Goal: Find specific page/section: Find specific page/section

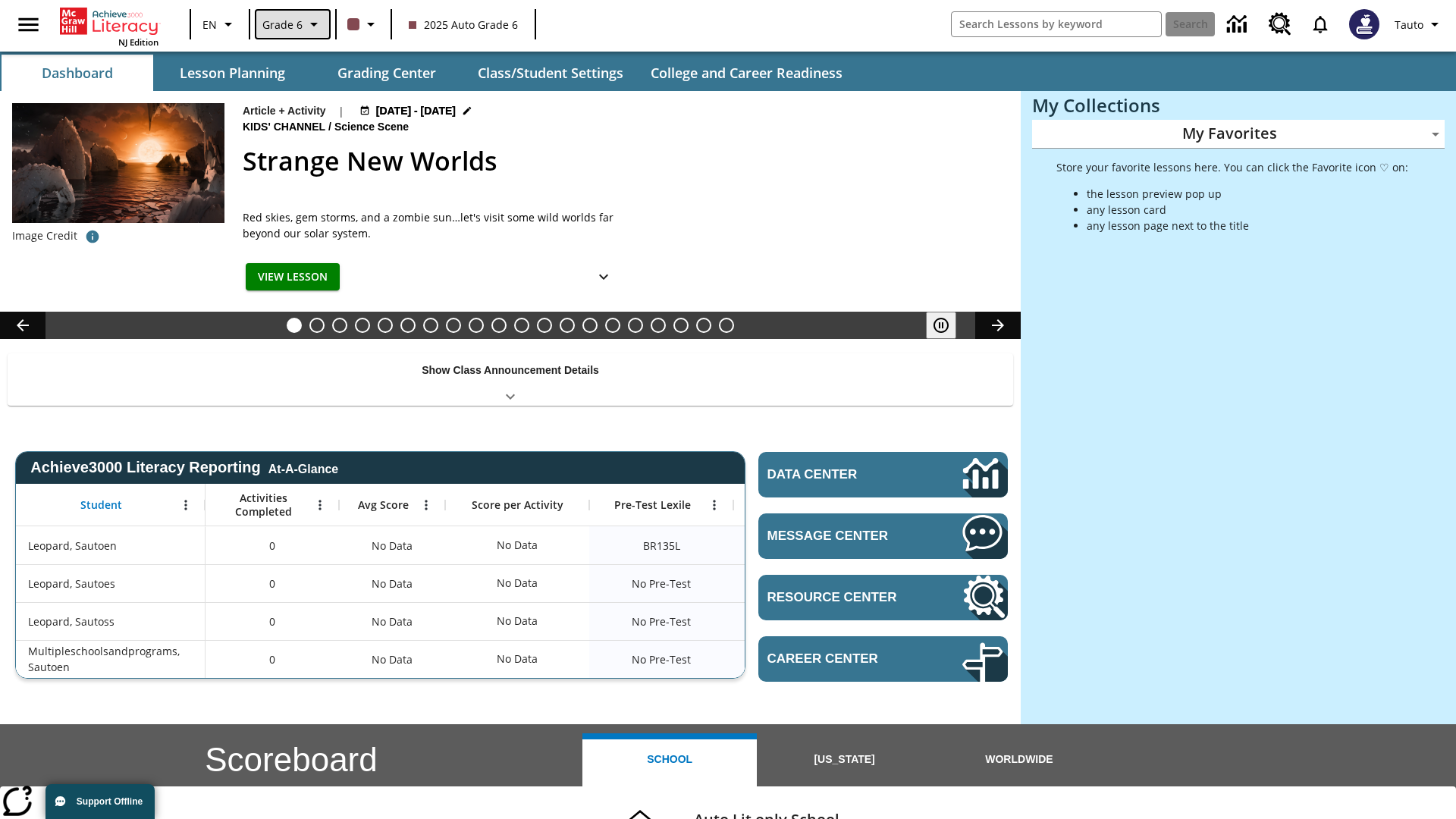
click at [291, 25] on span "Grade 6" at bounding box center [282, 25] width 41 height 16
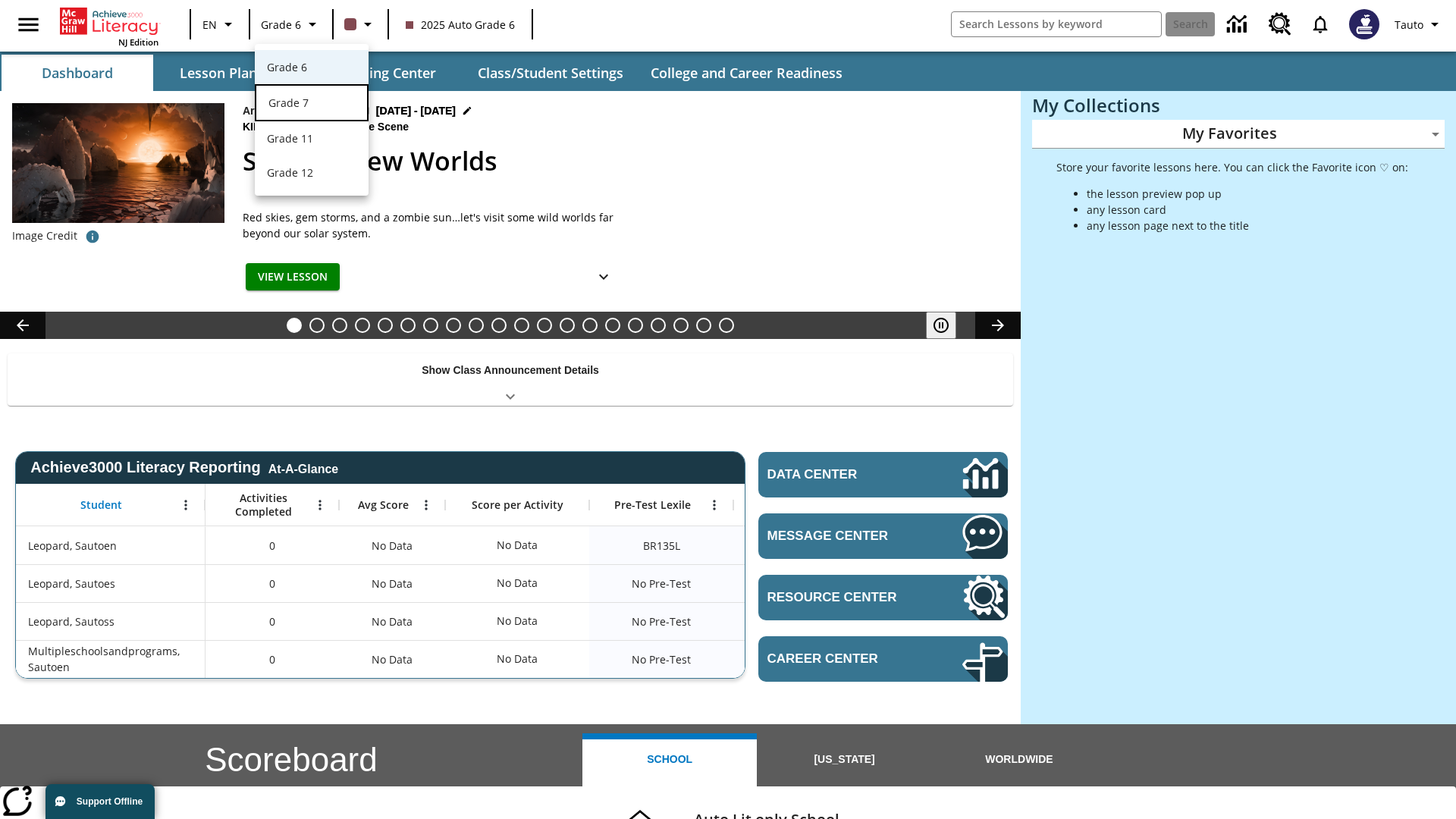
click at [312, 104] on div "Grade 7" at bounding box center [311, 103] width 87 height 16
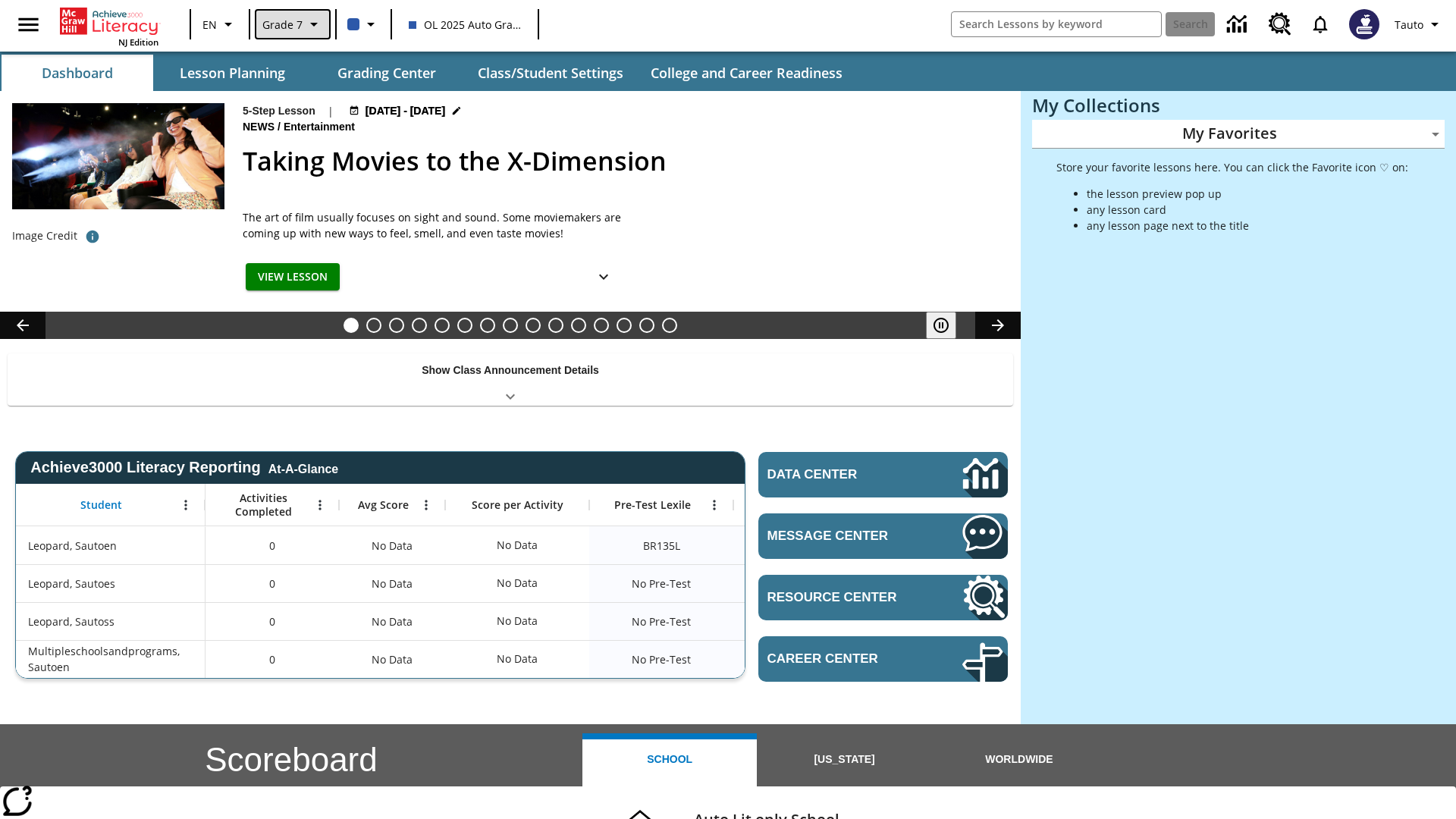
click at [291, 25] on span "Grade 7" at bounding box center [282, 25] width 41 height 16
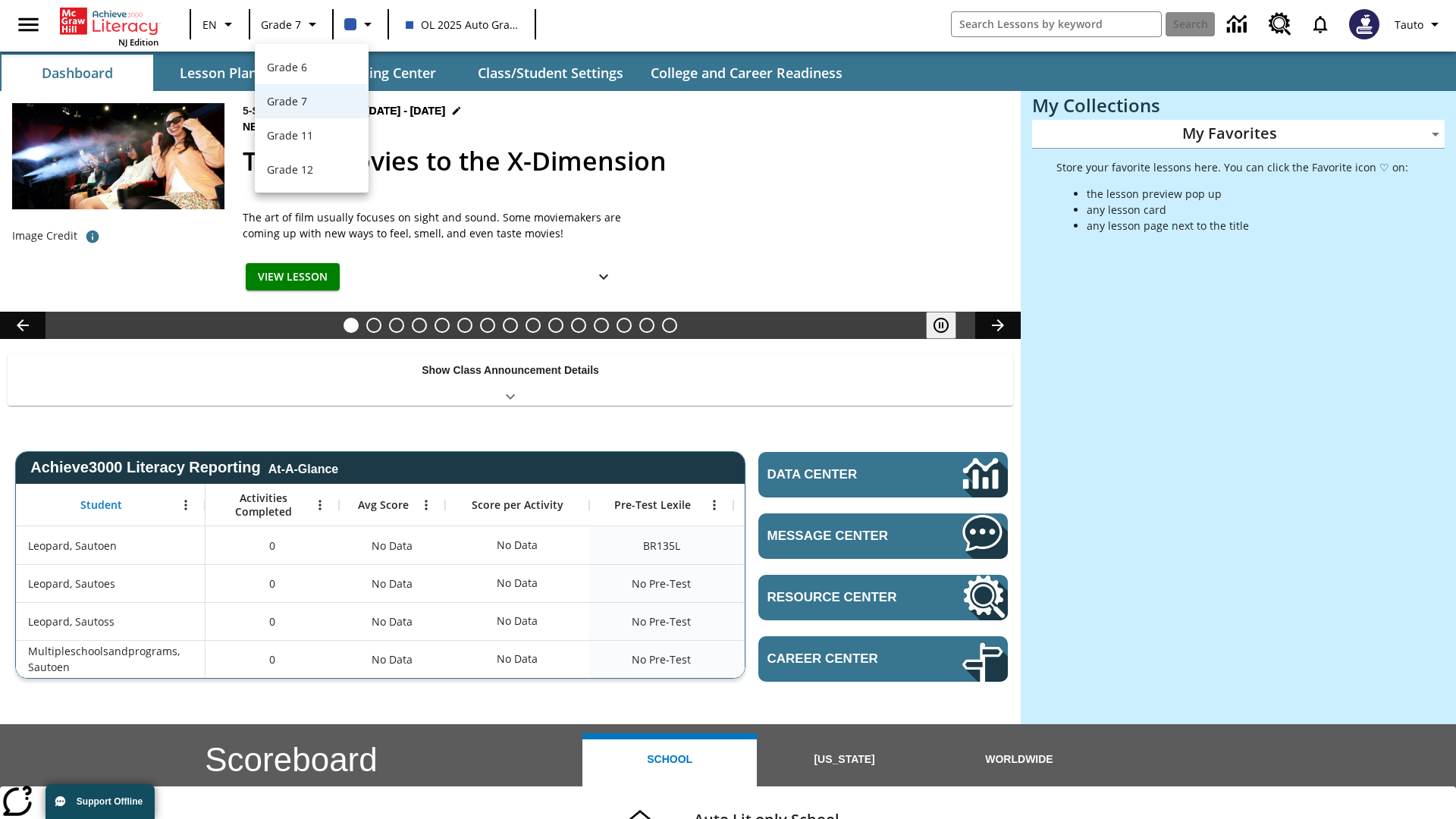
click at [728, 410] on div at bounding box center [728, 410] width 1456 height 819
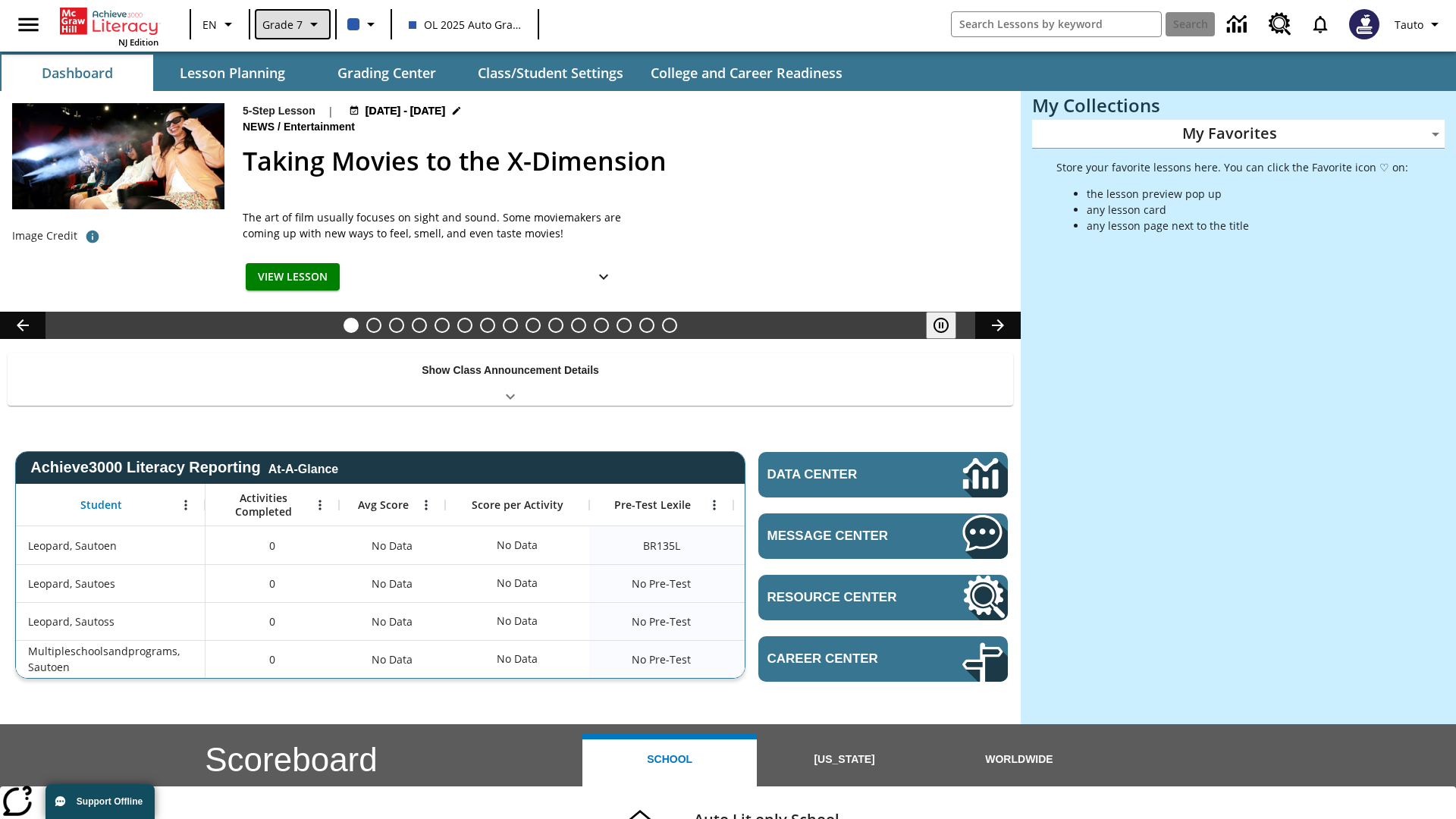
scroll to position [55, 0]
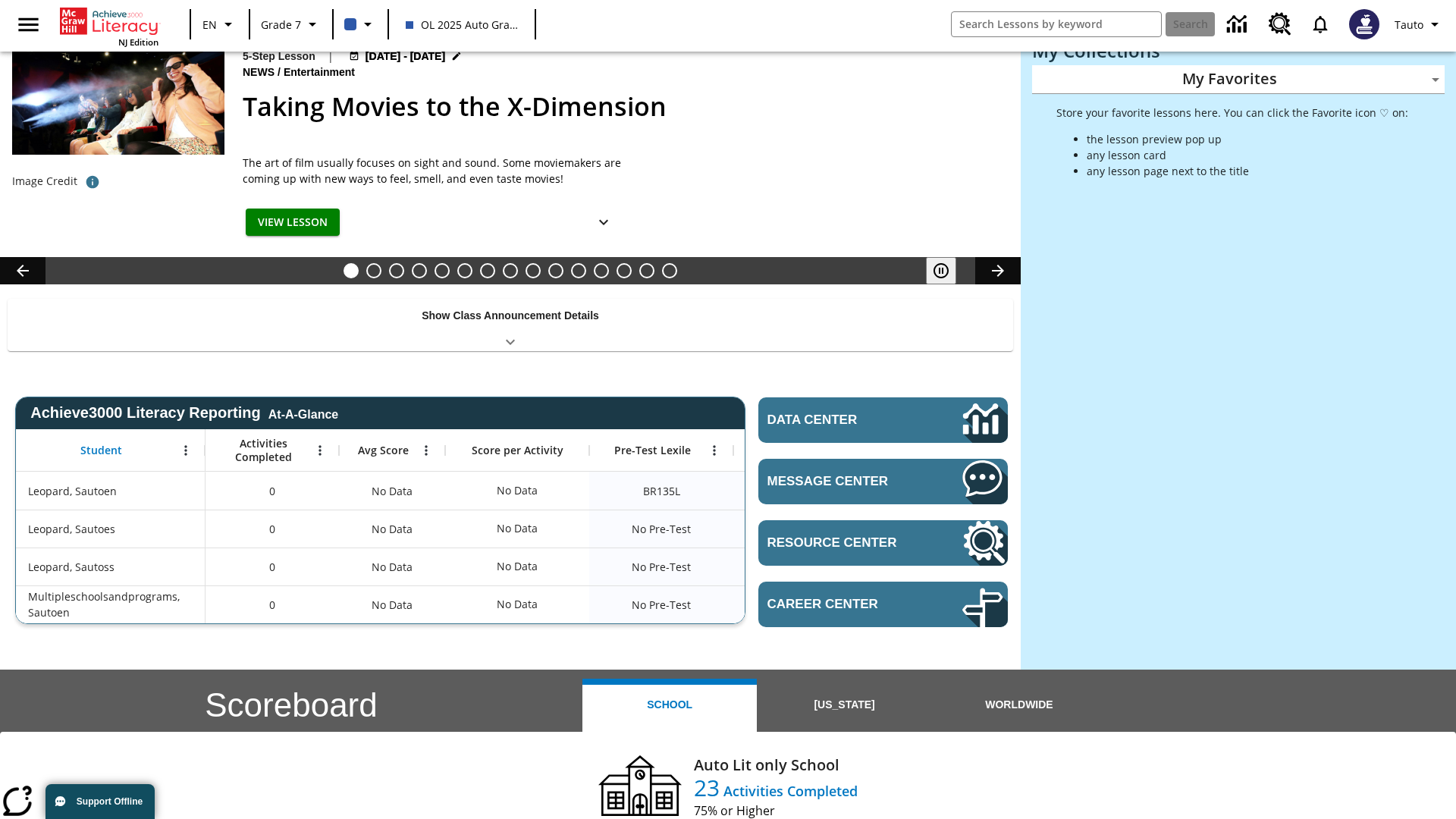
click at [232, 37] on button "Lesson Planning" at bounding box center [232, 18] width 152 height 37
